Goal: Transaction & Acquisition: Purchase product/service

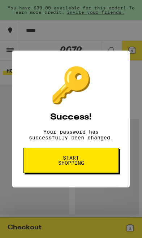
click at [94, 162] on button "Start shopping" at bounding box center [71, 160] width 96 height 25
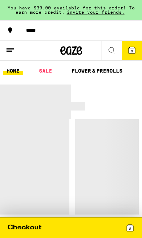
click at [8, 55] on button at bounding box center [10, 51] width 20 height 20
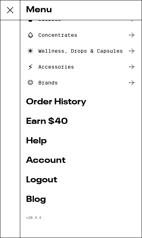
click at [84, 156] on link "Account" at bounding box center [81, 160] width 110 height 9
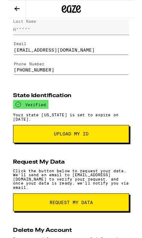
click at [21, 82] on input "[PHONE_NUMBER]" at bounding box center [70, 75] width 129 height 18
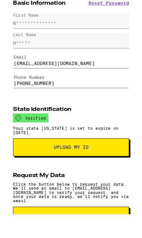
click at [102, 108] on input "[PHONE_NUMBER]" at bounding box center [70, 117] width 129 height 18
click at [101, 108] on input "[PHONE_NUMBER]" at bounding box center [70, 117] width 129 height 18
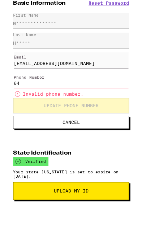
type input "6"
type input "[PHONE_NUMBER]"
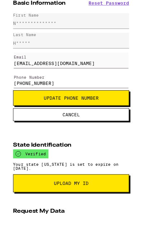
click at [111, 135] on span "Update Phone Number" at bounding box center [71, 137] width 118 height 5
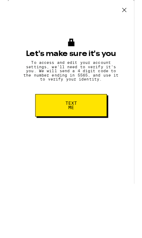
click at [131, 12] on icon at bounding box center [130, 11] width 11 height 11
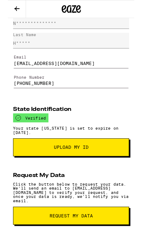
scroll to position [0, 0]
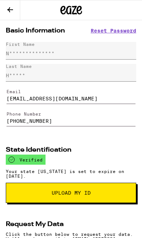
click at [12, 11] on icon at bounding box center [10, 9] width 9 height 9
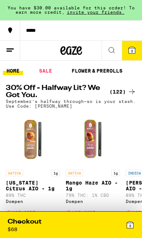
click at [10, 48] on icon at bounding box center [10, 50] width 9 height 9
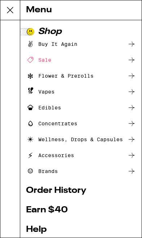
click at [4, 11] on icon at bounding box center [10, 10] width 14 height 14
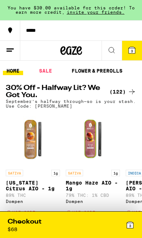
click at [34, 34] on button "*****" at bounding box center [71, 30] width 142 height 20
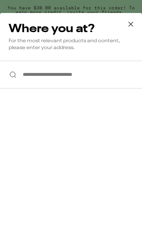
click at [36, 83] on input "**********" at bounding box center [71, 75] width 142 height 28
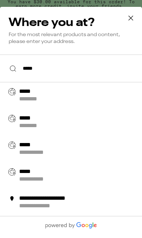
click at [30, 125] on div "*****" at bounding box center [28, 125] width 19 height 8
type input "**********"
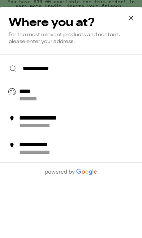
scroll to position [6, 0]
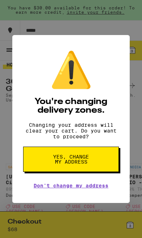
click at [37, 78] on div "⚠️ You're changing delivery zones. Changing your address will clear your cart. …" at bounding box center [70, 119] width 117 height 168
click at [96, 160] on button "Yes, change my address" at bounding box center [71, 158] width 96 height 25
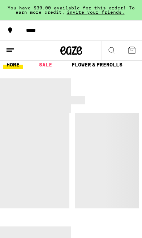
scroll to position [0, 0]
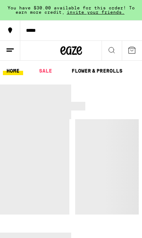
click at [39, 39] on button "*****" at bounding box center [71, 30] width 142 height 20
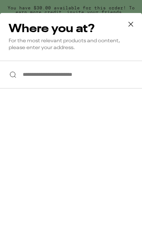
click at [41, 88] on input "**********" at bounding box center [71, 75] width 142 height 28
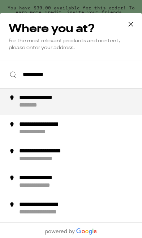
click at [33, 102] on div "**********" at bounding box center [47, 98] width 56 height 8
type input "**********"
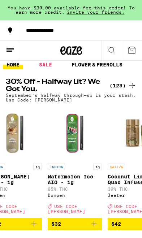
scroll to position [0, 138]
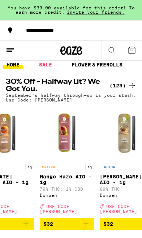
click at [126, 89] on div "(123)" at bounding box center [122, 85] width 27 height 9
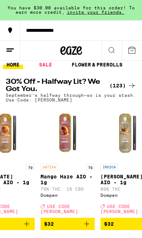
click at [126, 89] on div "(123)" at bounding box center [122, 85] width 27 height 9
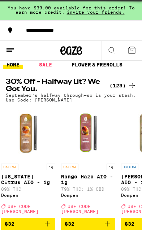
click at [126, 85] on div "(123)" at bounding box center [122, 85] width 27 height 9
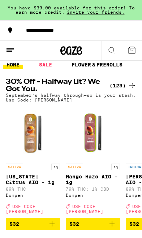
scroll to position [0, 0]
click at [120, 82] on div "(123)" at bounding box center [122, 85] width 27 height 9
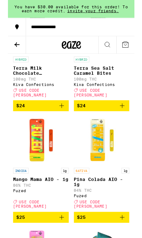
scroll to position [4480, 0]
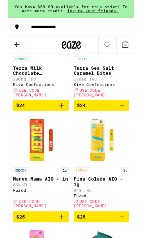
click at [97, 175] on img "Open page for Pina Colada AIO - 1g from Fuzed" at bounding box center [105, 157] width 54 height 54
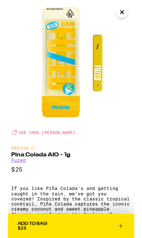
click at [130, 16] on icon "Close" at bounding box center [128, 14] width 4 height 4
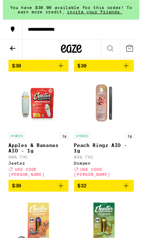
scroll to position [5409, 0]
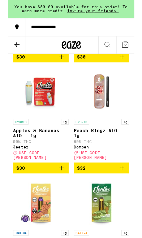
click at [60, 191] on icon "Add to bag" at bounding box center [60, 188] width 5 height 5
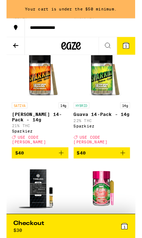
scroll to position [6181, 0]
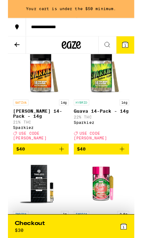
click at [126, 172] on icon "Add to bag" at bounding box center [128, 167] width 9 height 9
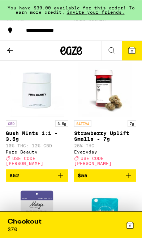
scroll to position [7046, 0]
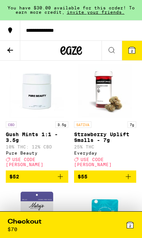
click at [95, 215] on div "Checkout $ 70 2" at bounding box center [70, 225] width 137 height 26
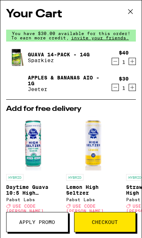
click at [128, 12] on icon at bounding box center [130, 11] width 11 height 11
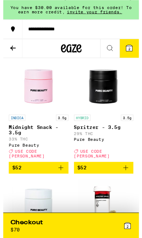
scroll to position [6938, 0]
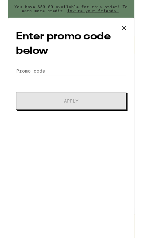
click at [101, 82] on input "Promo Code" at bounding box center [71, 79] width 124 height 11
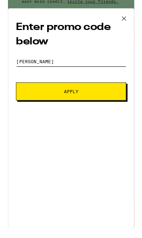
type input "[PERSON_NAME]"
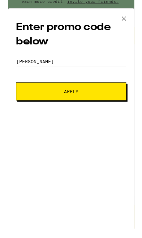
click at [109, 103] on button "Apply" at bounding box center [71, 113] width 124 height 20
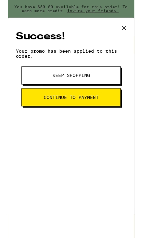
click at [133, 30] on icon at bounding box center [130, 31] width 11 height 11
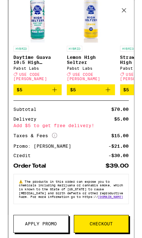
scroll to position [132, 0]
click at [130, 13] on icon at bounding box center [130, 11] width 11 height 11
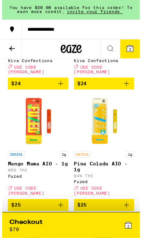
scroll to position [4543, 0]
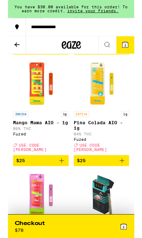
click at [61, 185] on icon "Add to bag" at bounding box center [60, 180] width 9 height 9
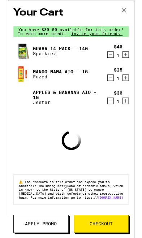
click at [131, 15] on icon at bounding box center [130, 11] width 11 height 11
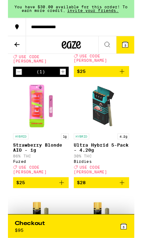
scroll to position [4644, 0]
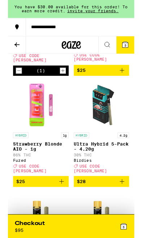
click at [59, 208] on icon "Add to bag" at bounding box center [60, 203] width 9 height 9
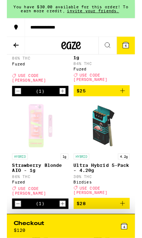
scroll to position [4623, 0]
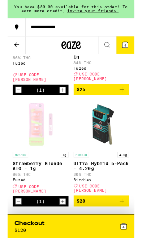
click at [10, 105] on icon "Decrement" at bounding box center [12, 100] width 6 height 9
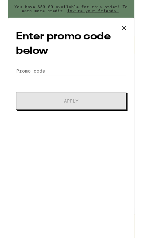
click at [98, 76] on input "Promo Code" at bounding box center [71, 79] width 124 height 11
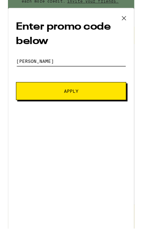
type input "[PERSON_NAME]"
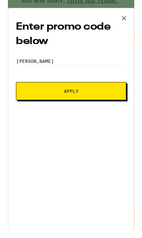
click at [105, 111] on span "Apply" at bounding box center [71, 113] width 74 height 5
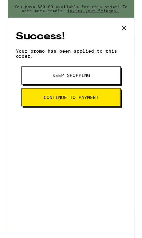
click at [131, 25] on button at bounding box center [130, 31] width 22 height 23
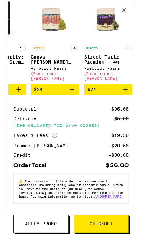
scroll to position [159, 0]
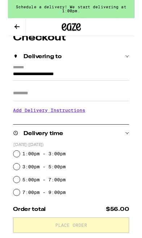
click at [14, 104] on input "Apt/Suite" at bounding box center [71, 104] width 130 height 17
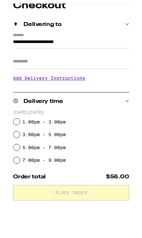
scroll to position [84, 0]
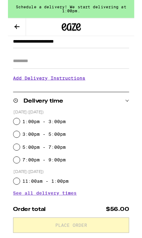
click at [10, 137] on input "1:00pm - 3:00pm" at bounding box center [9, 136] width 7 height 7
radio input "true"
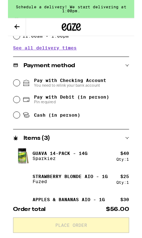
scroll to position [273, 0]
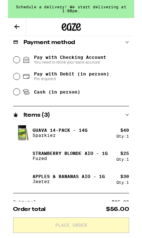
click at [10, 107] on input "Cash (in person)" at bounding box center [9, 103] width 7 height 7
radio input "true"
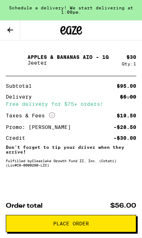
scroll to position [426, 0]
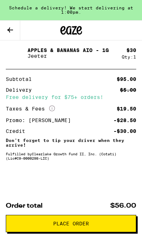
click at [88, 224] on span "Place Order" at bounding box center [71, 223] width 36 height 5
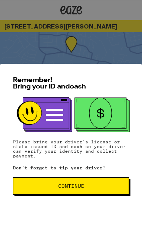
click at [90, 187] on span "Continue" at bounding box center [71, 185] width 104 height 5
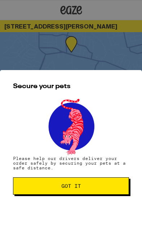
click at [96, 184] on span "Got it" at bounding box center [71, 185] width 104 height 5
